Goal: Information Seeking & Learning: Learn about a topic

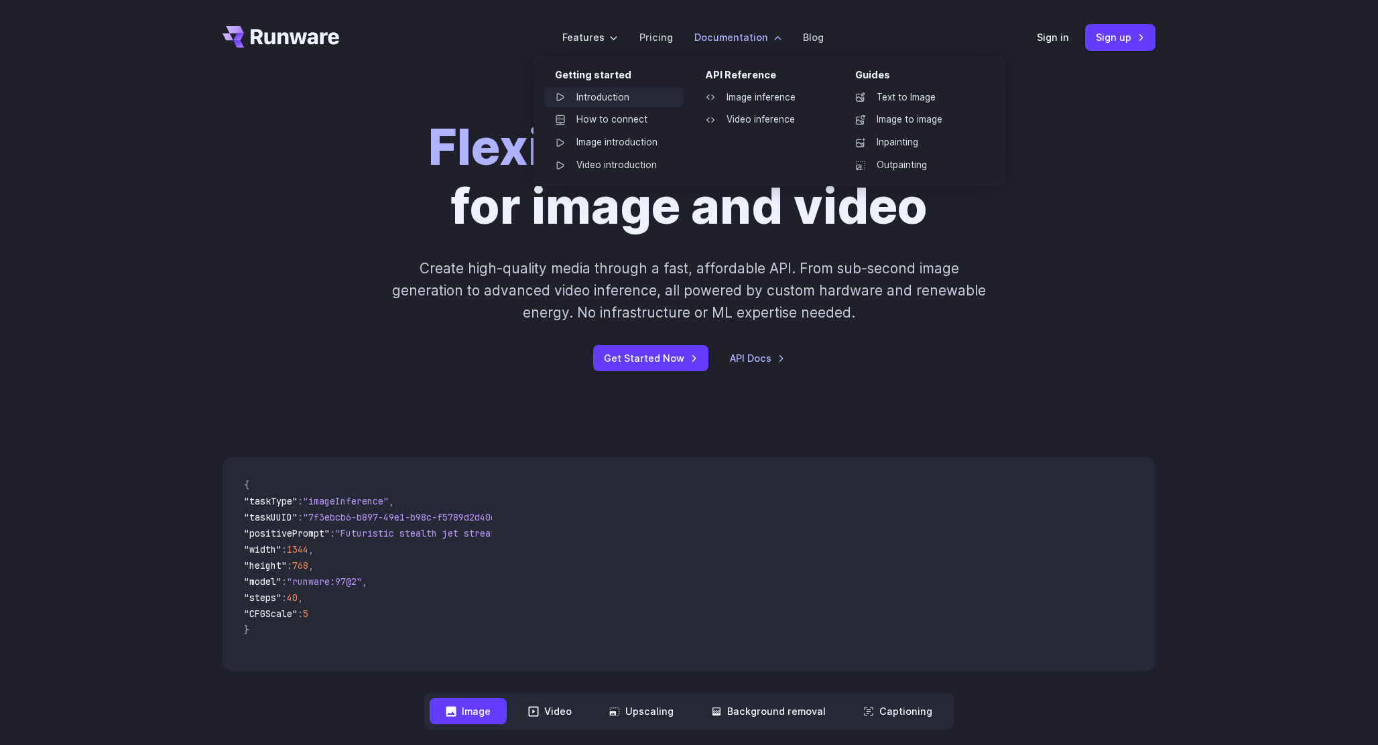
click at [617, 88] on link "Introduction" at bounding box center [613, 98] width 139 height 20
